Goal: Task Accomplishment & Management: Complete application form

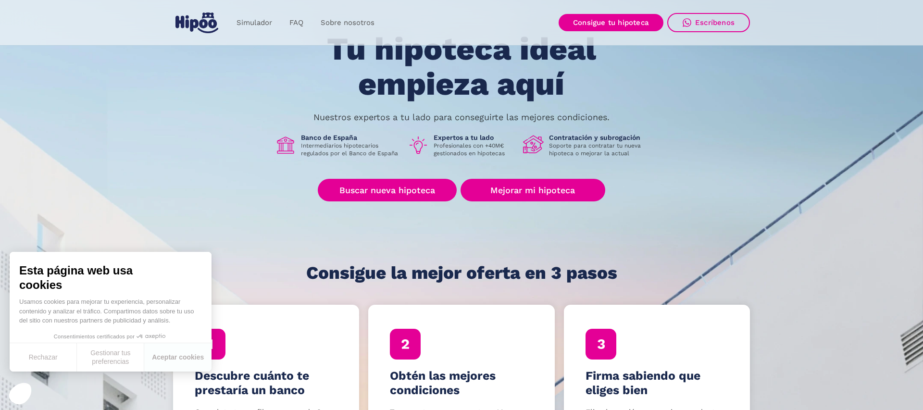
scroll to position [34, 0]
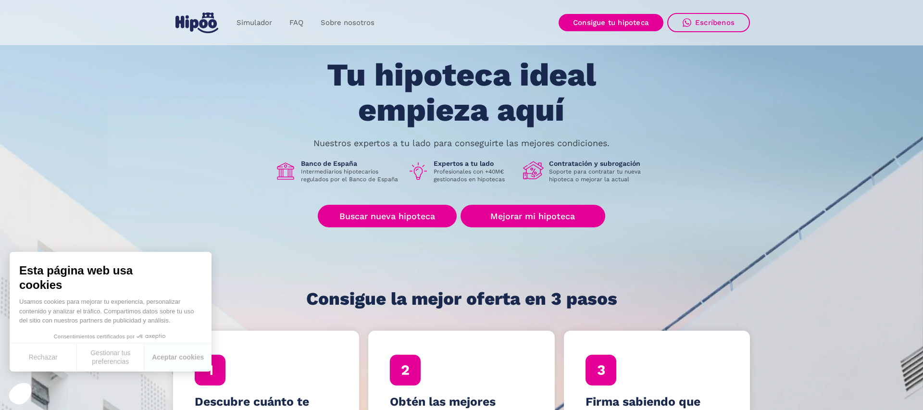
click at [562, 204] on div "Tu hipoteca ideal empieza aquí Nuestros expertos a tu lado para conseguirte las…" at bounding box center [461, 183] width 577 height 251
click at [560, 212] on link "Mejorar mi hipoteca" at bounding box center [533, 216] width 145 height 23
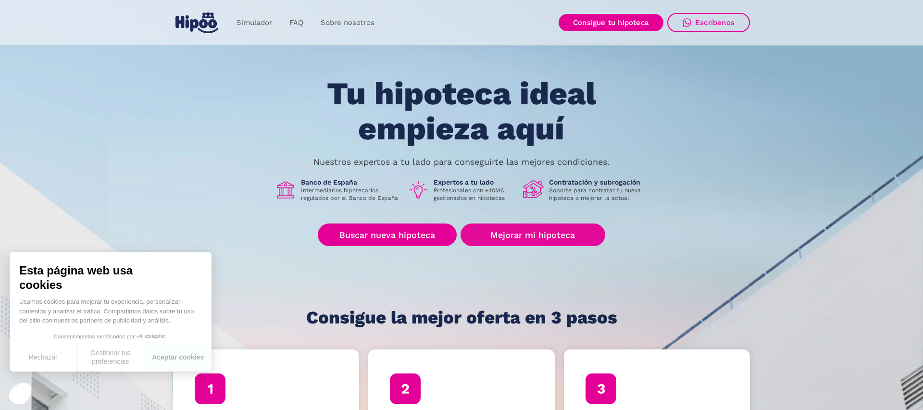
scroll to position [18, 0]
